Goal: Information Seeking & Learning: Check status

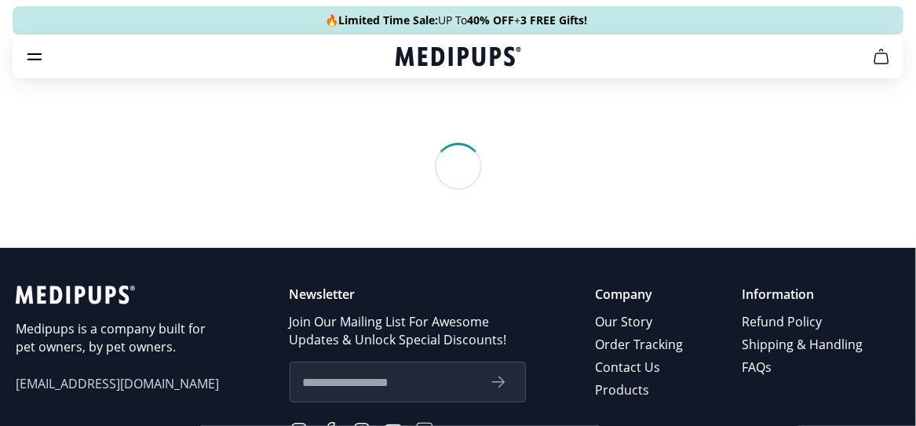
click at [884, 54] on icon "cart" at bounding box center [881, 56] width 19 height 19
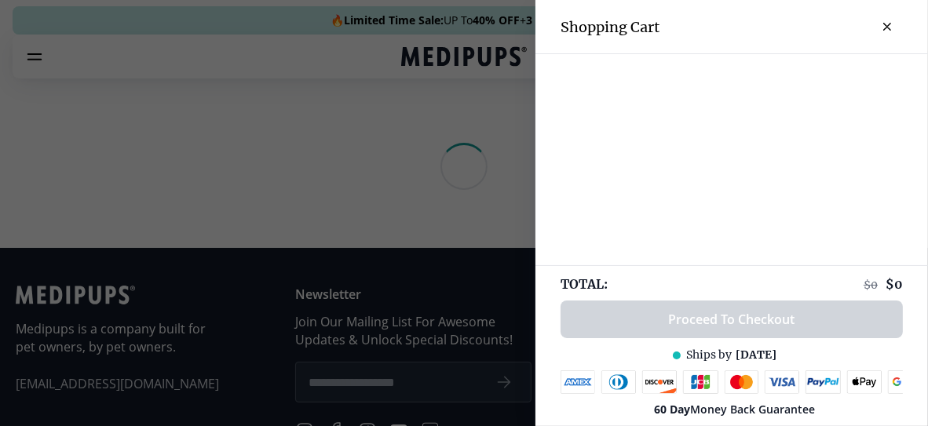
click at [427, 251] on div at bounding box center [464, 213] width 928 height 426
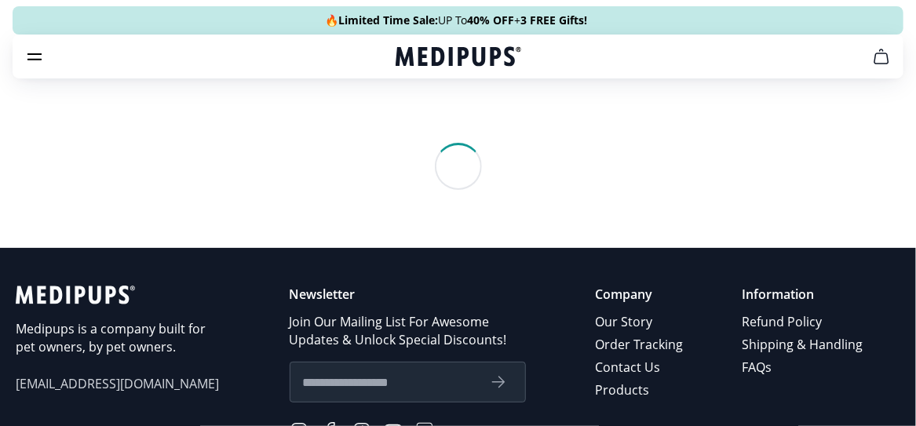
click at [31, 49] on icon "burger-menu" at bounding box center [34, 56] width 19 height 19
click at [32, 60] on icon "burger-menu" at bounding box center [34, 56] width 19 height 19
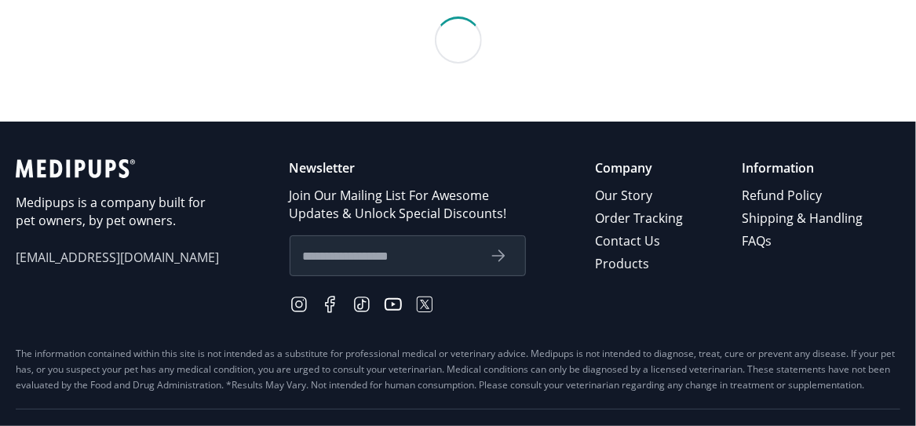
scroll to position [166, 0]
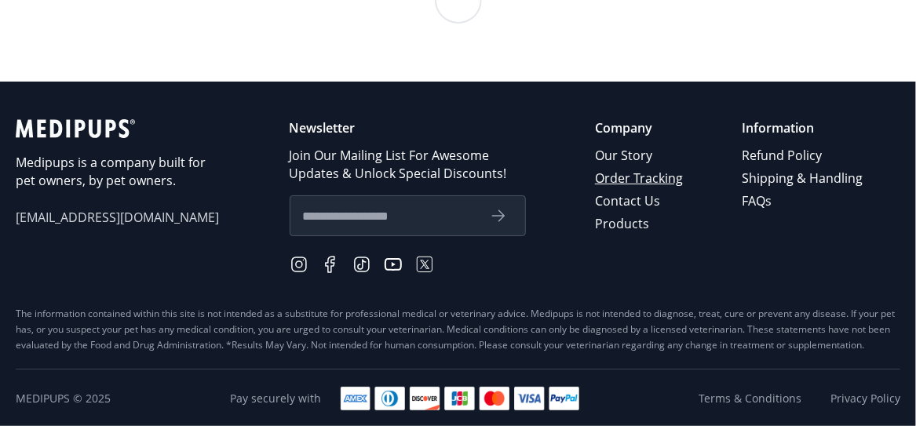
click at [657, 175] on link "Order Tracking" at bounding box center [640, 178] width 90 height 23
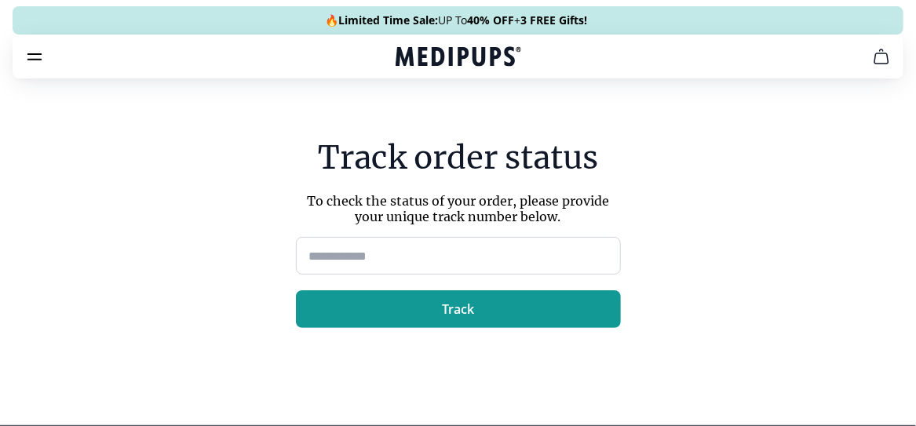
click at [342, 253] on input at bounding box center [458, 256] width 325 height 38
click at [27, 57] on icon "burger-menu" at bounding box center [34, 56] width 19 height 19
click at [871, 60] on button "cart" at bounding box center [882, 57] width 38 height 38
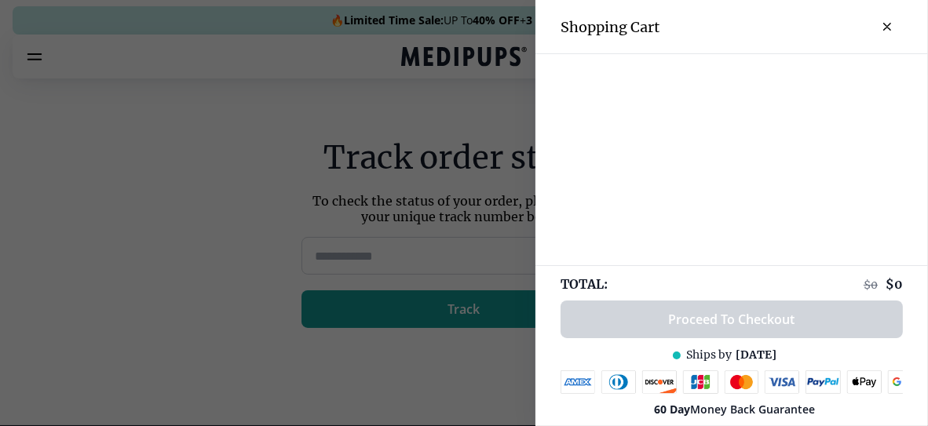
click at [428, 217] on div at bounding box center [464, 213] width 928 height 426
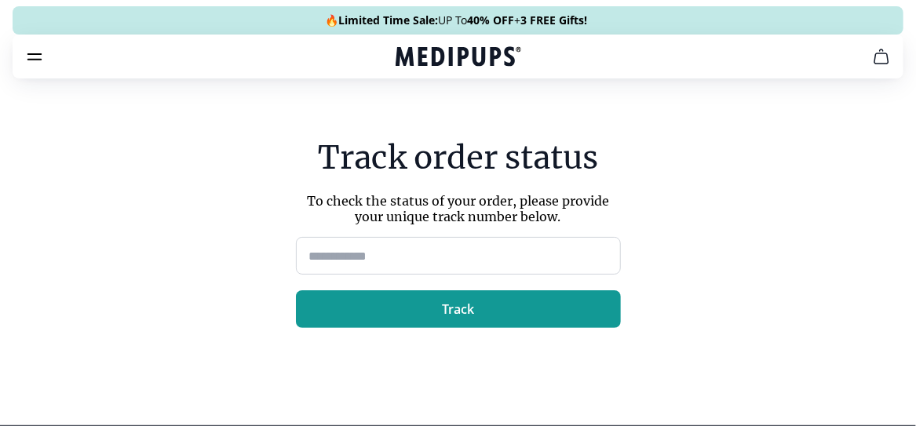
click at [345, 126] on section "Track order status To check the status of your order, please provide your uniqu…" at bounding box center [458, 255] width 350 height 341
